Goal: Transaction & Acquisition: Book appointment/travel/reservation

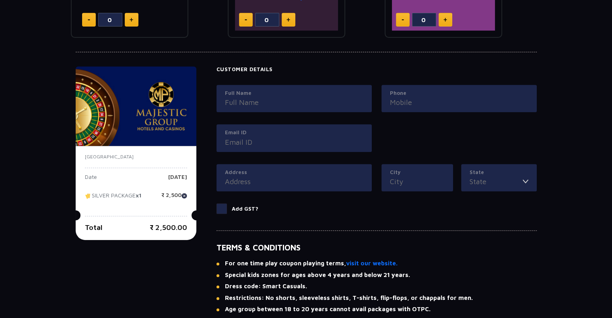
scroll to position [510, 0]
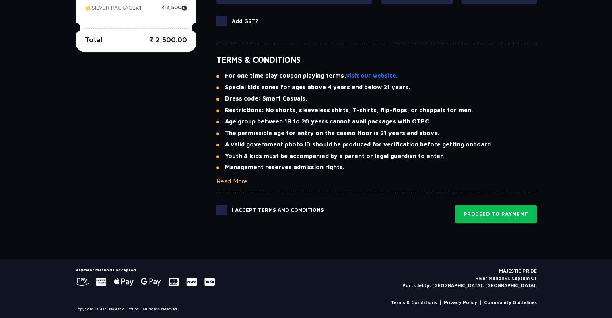
click at [226, 183] on button "Read More" at bounding box center [231, 181] width 31 height 10
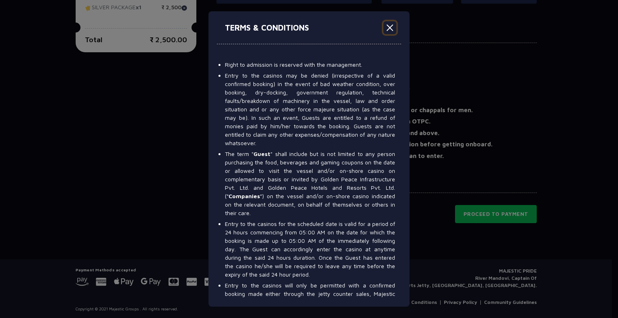
click at [386, 30] on button "Close" at bounding box center [389, 27] width 13 height 13
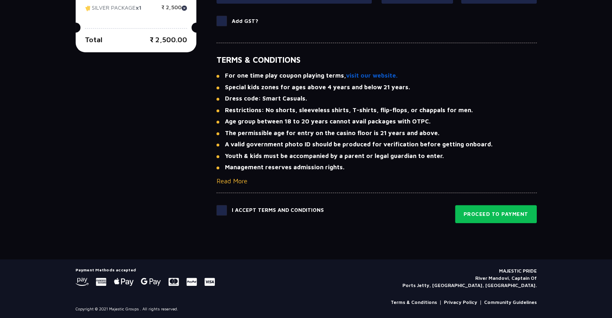
click at [351, 72] on link "visit our website." at bounding box center [371, 75] width 51 height 9
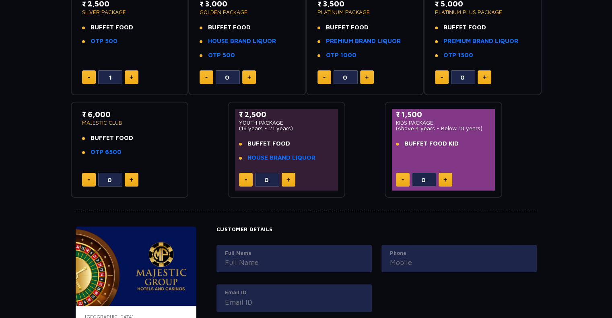
scroll to position [174, 0]
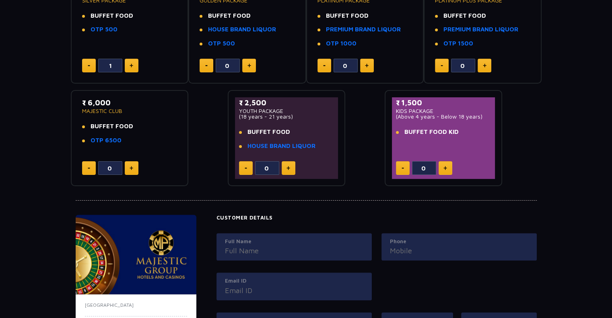
click at [292, 167] on button at bounding box center [289, 168] width 14 height 14
type input "1"
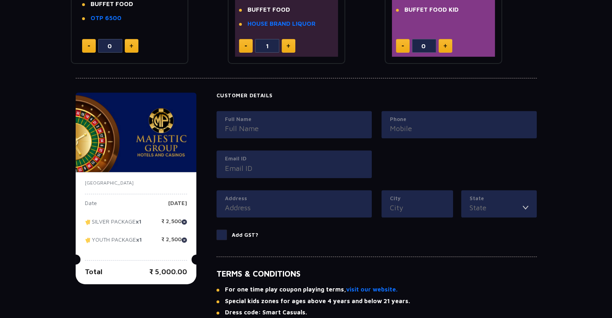
scroll to position [306, 0]
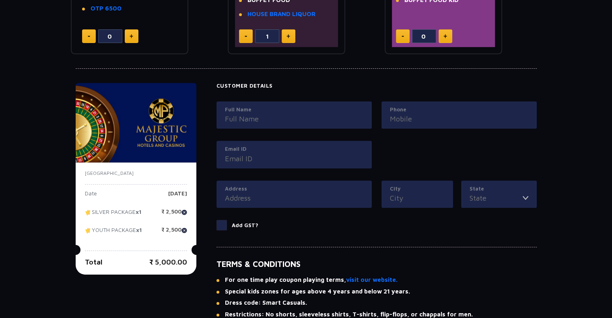
click at [287, 119] on input "Full Name" at bounding box center [294, 118] width 138 height 11
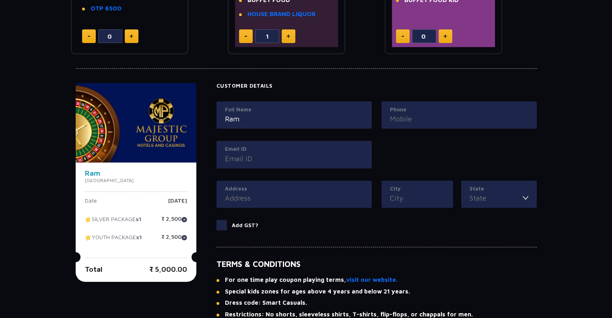
type input "Ram"
type input "9740204392"
click at [257, 154] on input "Email ID" at bounding box center [294, 158] width 138 height 11
type input "[EMAIL_ADDRESS][DOMAIN_NAME]"
type input "Blore"
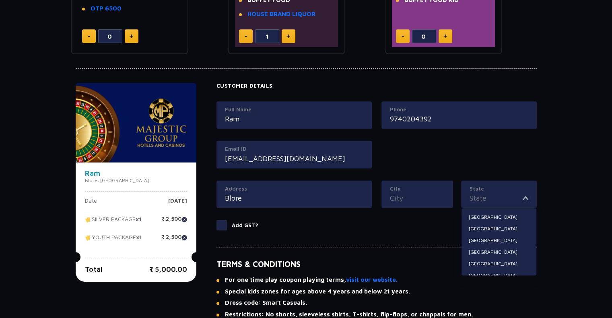
click at [498, 196] on input "State" at bounding box center [495, 198] width 53 height 11
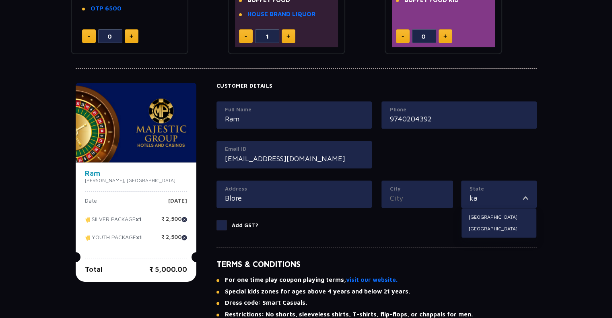
scroll to position [510, 0]
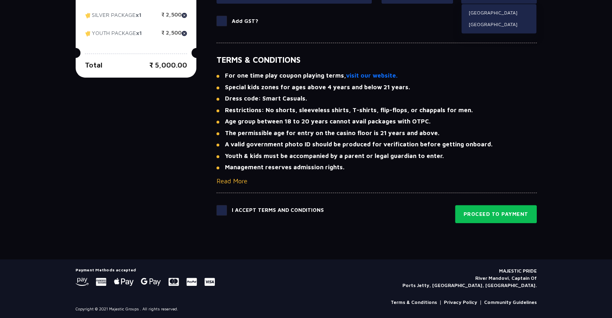
click at [224, 207] on span at bounding box center [221, 210] width 10 height 10
click at [0, 0] on input "checkbox" at bounding box center [0, 0] width 0 height 0
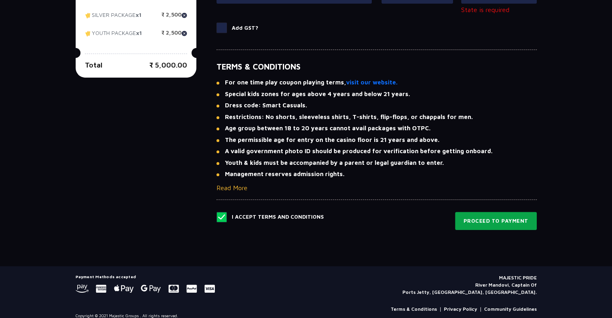
click at [476, 219] on button "Proceed to Payment" at bounding box center [496, 221] width 82 height 18
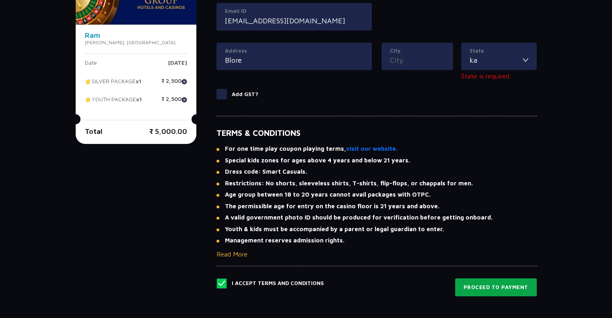
scroll to position [445, 0]
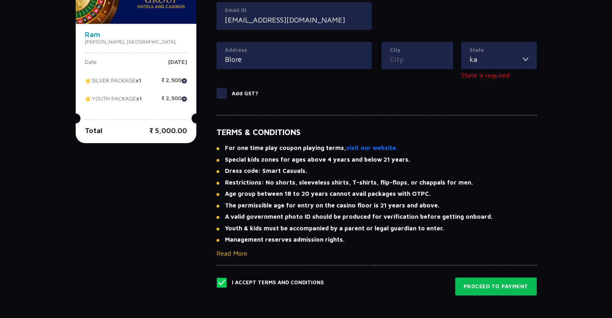
click at [523, 58] on img at bounding box center [525, 59] width 6 height 11
click at [485, 66] on div "State ka [GEOGRAPHIC_DATA] [GEOGRAPHIC_DATA]" at bounding box center [499, 56] width 76 height 28
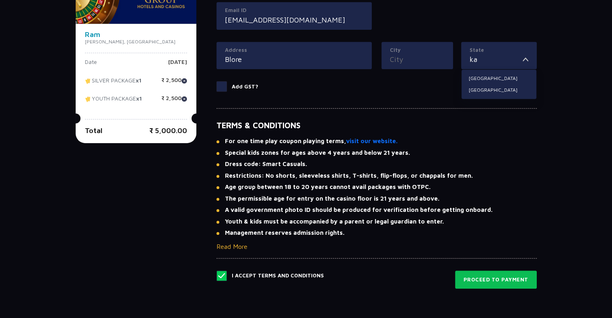
click at [479, 58] on input "ka" at bounding box center [495, 59] width 53 height 11
click at [476, 85] on li "[GEOGRAPHIC_DATA]" at bounding box center [498, 90] width 75 height 10
type input "[GEOGRAPHIC_DATA]"
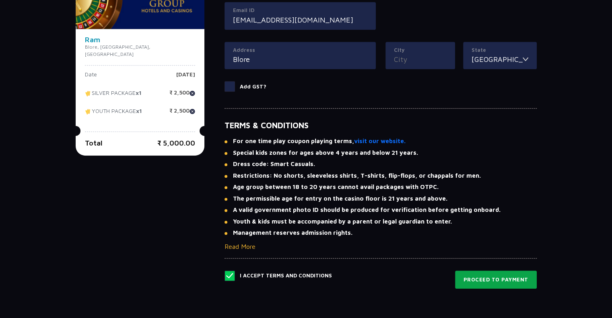
click at [485, 282] on button "Proceed to Payment" at bounding box center [496, 280] width 82 height 18
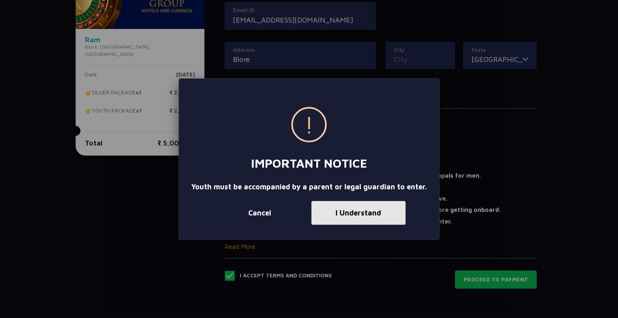
click at [352, 213] on button "I Understand" at bounding box center [358, 213] width 94 height 24
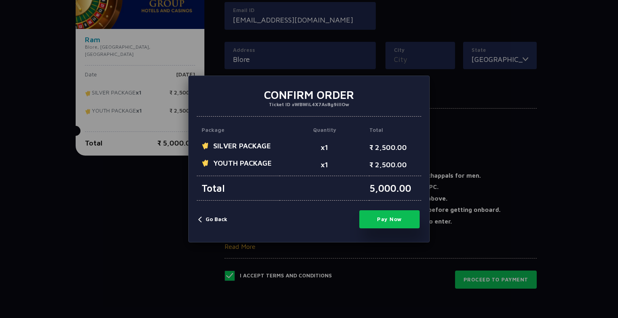
click at [200, 217] on button "Go Back" at bounding box center [212, 220] width 29 height 8
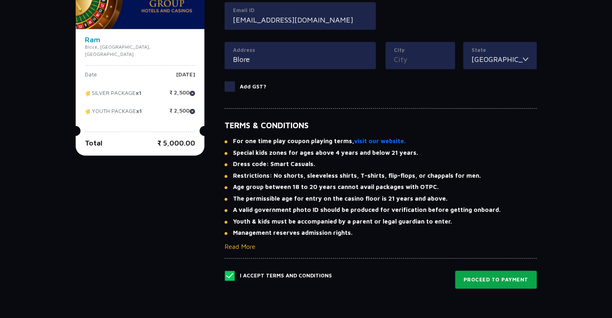
scroll to position [166, 0]
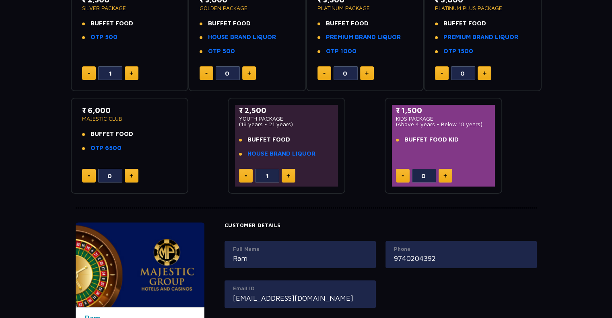
click at [248, 175] on button at bounding box center [246, 176] width 14 height 14
type input "0"
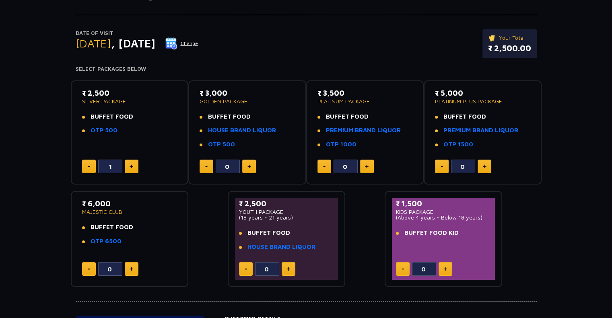
scroll to position [72, 0]
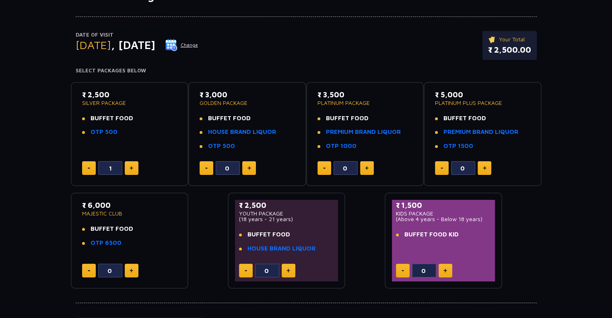
click at [84, 170] on button at bounding box center [89, 168] width 14 height 14
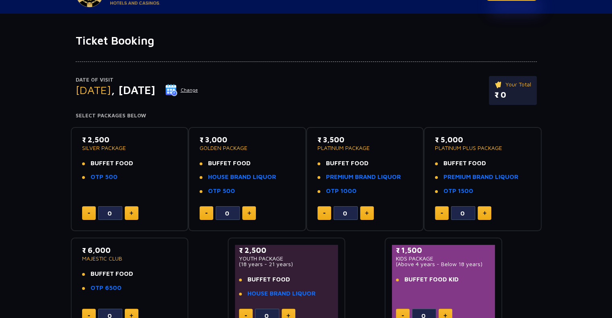
scroll to position [26, 0]
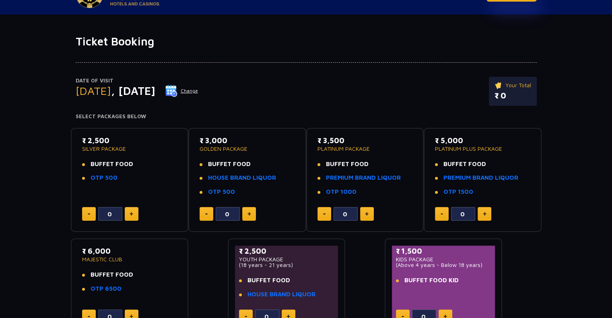
click at [129, 212] on img at bounding box center [131, 214] width 4 height 4
type input "1"
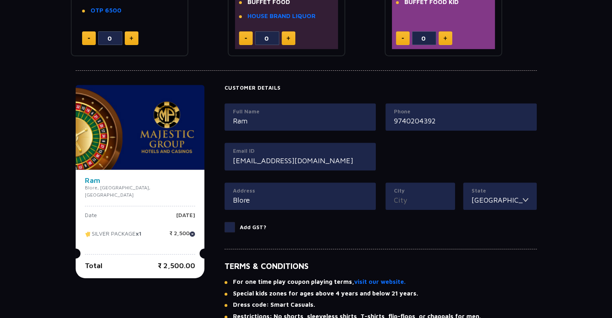
scroll to position [510, 0]
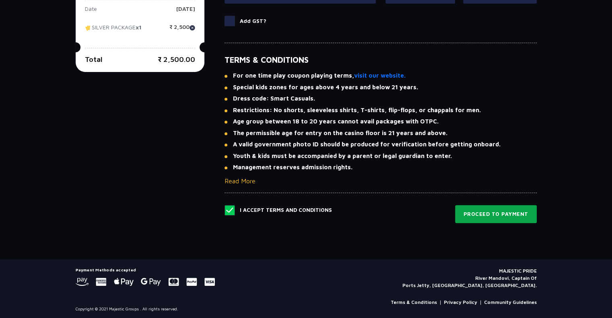
click at [499, 217] on button "Proceed to Payment" at bounding box center [496, 214] width 82 height 18
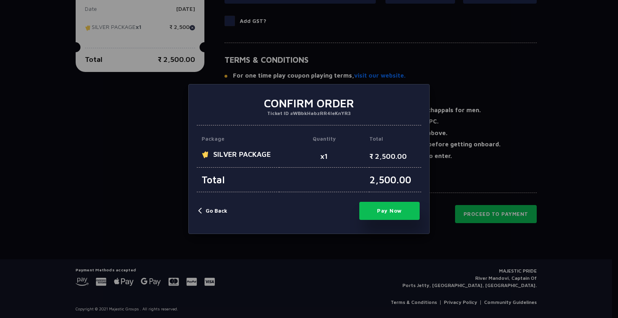
click at [214, 210] on button "Go Back" at bounding box center [212, 211] width 29 height 8
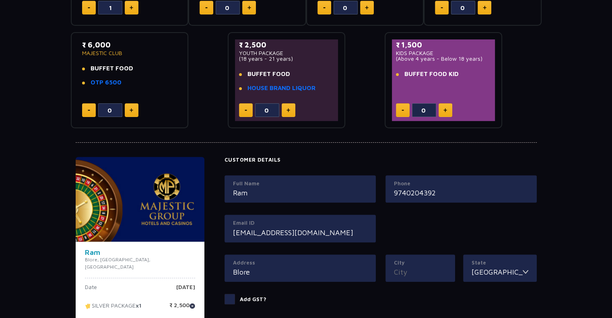
scroll to position [0, 0]
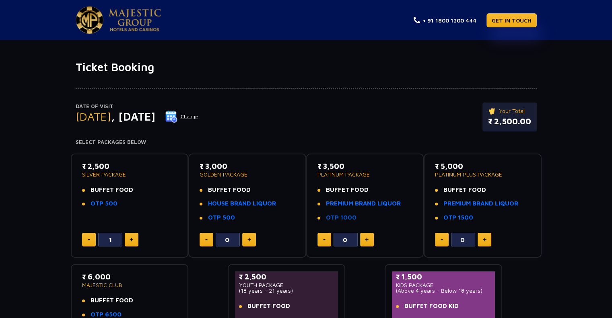
click at [337, 216] on link "OTP 1000" at bounding box center [341, 217] width 31 height 7
click at [245, 202] on link "HOUSE BRAND LIQUOR" at bounding box center [242, 203] width 68 height 7
